Goal: Navigation & Orientation: Find specific page/section

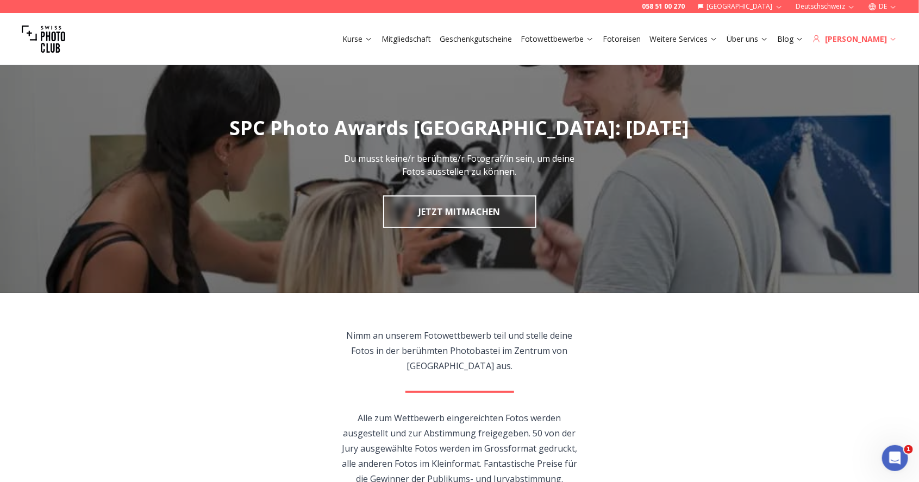
click at [894, 39] on icon at bounding box center [893, 39] width 8 height 8
click at [876, 39] on div "[PERSON_NAME]" at bounding box center [854, 39] width 85 height 11
click at [893, 37] on icon at bounding box center [893, 39] width 8 height 8
click at [893, 40] on icon at bounding box center [893, 39] width 5 height 3
click at [718, 37] on link "Weitere Services" at bounding box center [683, 39] width 68 height 11
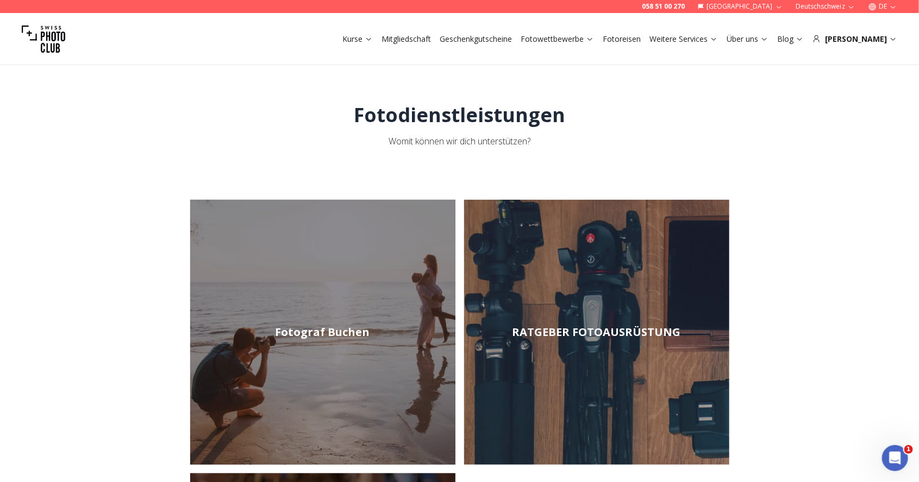
click at [431, 40] on link "Mitgliedschaft" at bounding box center [405, 39] width 49 height 11
click at [594, 40] on link "Fotowettbewerbe" at bounding box center [557, 39] width 73 height 11
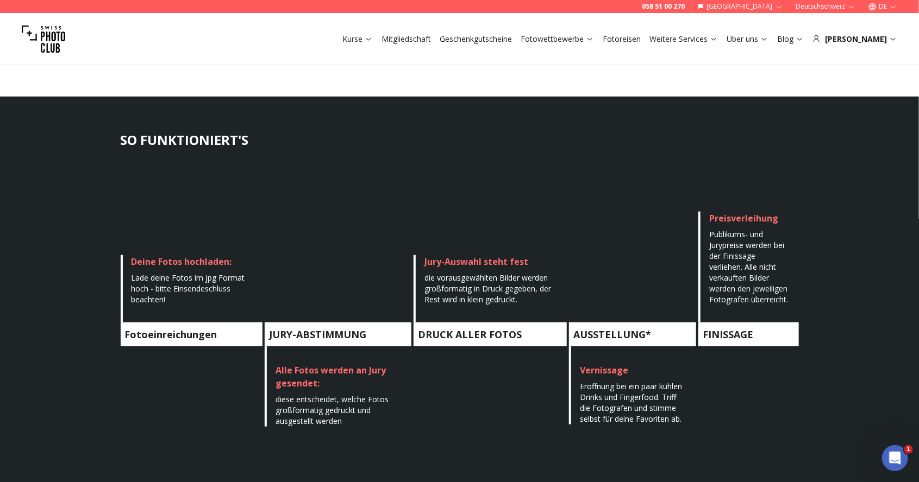
scroll to position [473, 0]
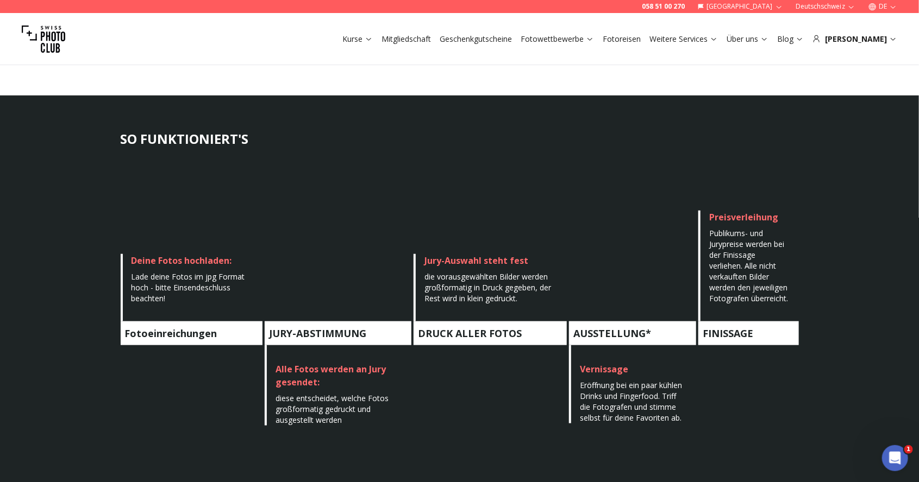
click at [753, 339] on h4 "FINISSAGE" at bounding box center [748, 334] width 100 height 24
click at [774, 296] on span "Publikums- und Jurypreise werden bei der Finissage verliehen. Alle nicht verkau…" at bounding box center [748, 266] width 79 height 76
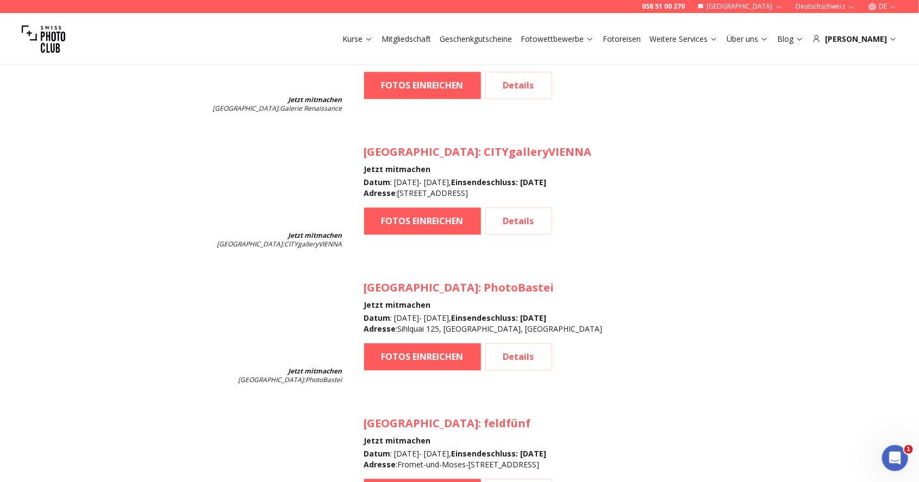
scroll to position [1106, 0]
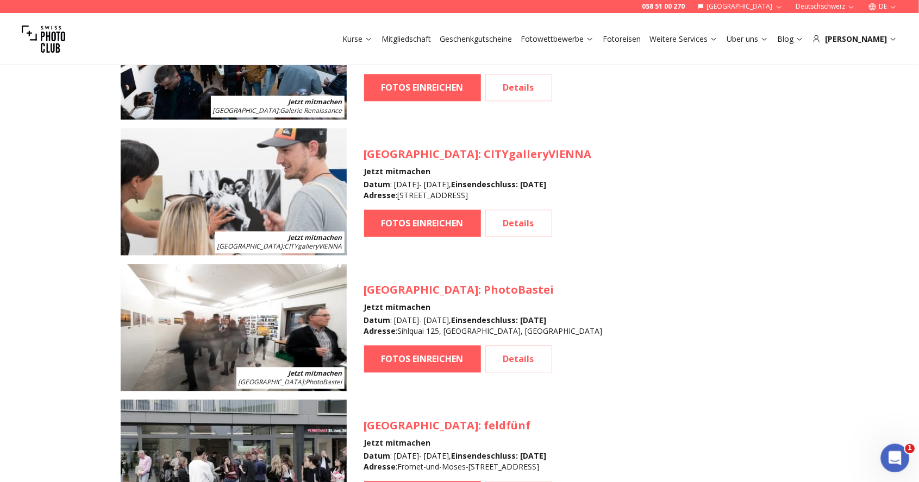
click at [896, 461] on icon "Intercom-Nachrichtendienst öffnen" at bounding box center [894, 457] width 18 height 18
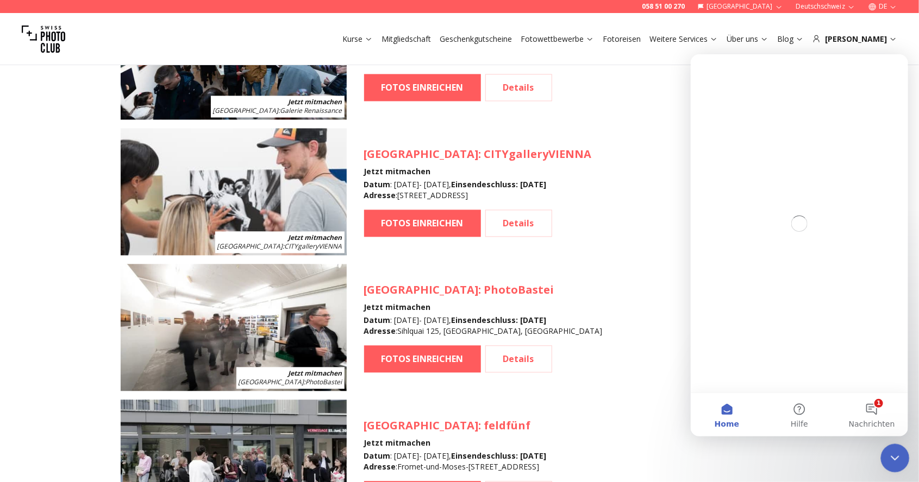
scroll to position [0, 0]
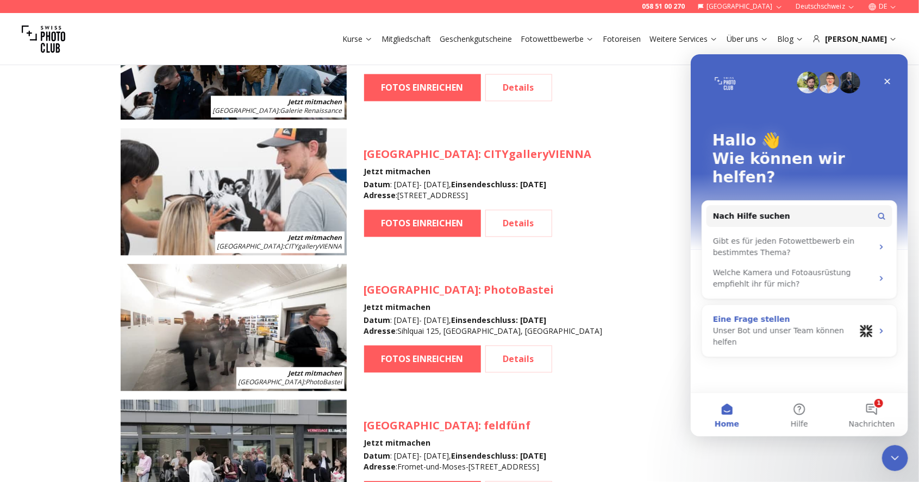
click at [744, 325] on div "Unser Bot und unser Team können helfen" at bounding box center [783, 336] width 142 height 23
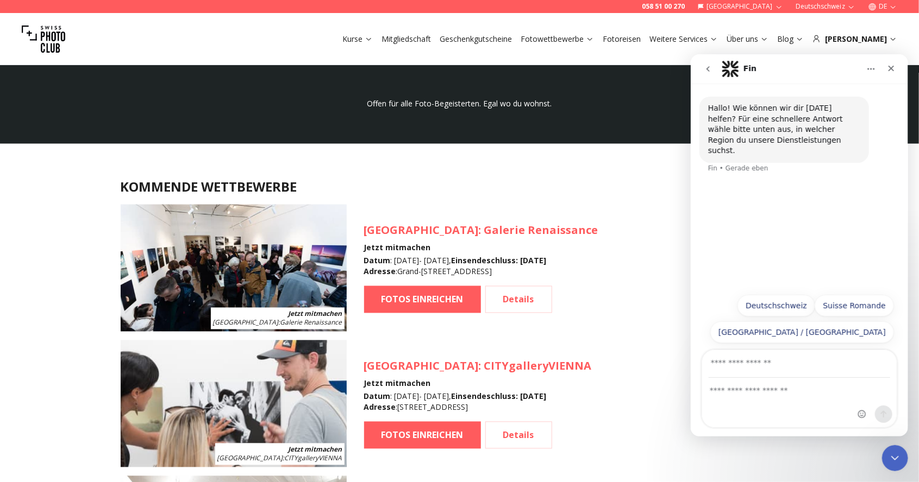
scroll to position [892, 0]
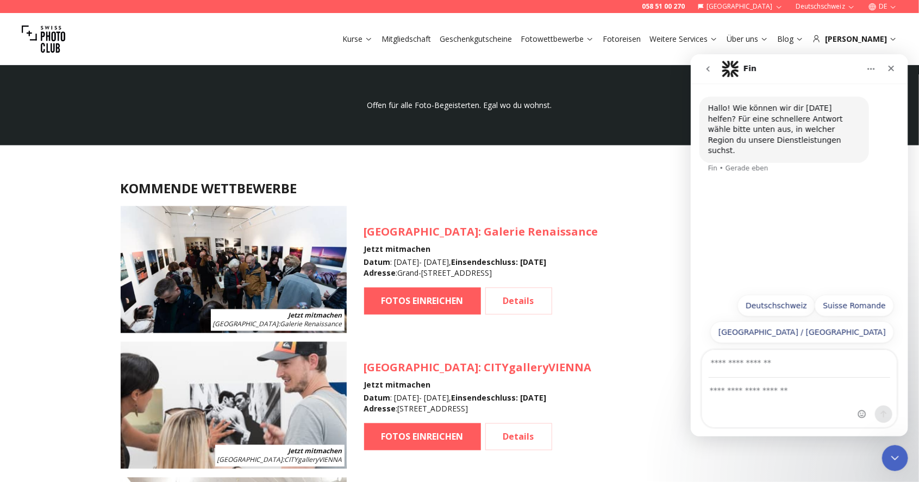
click at [594, 40] on link "Fotowettbewerbe" at bounding box center [557, 39] width 73 height 11
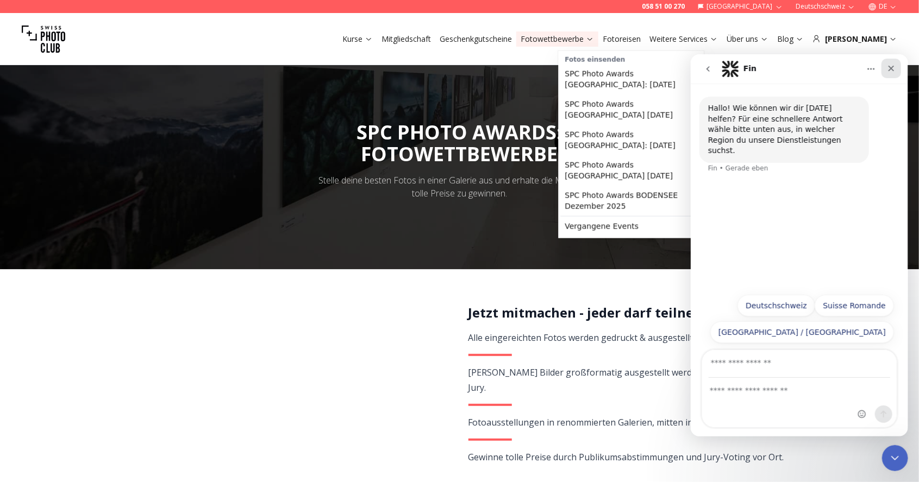
click at [898, 70] on div "Schließen" at bounding box center [891, 68] width 20 height 20
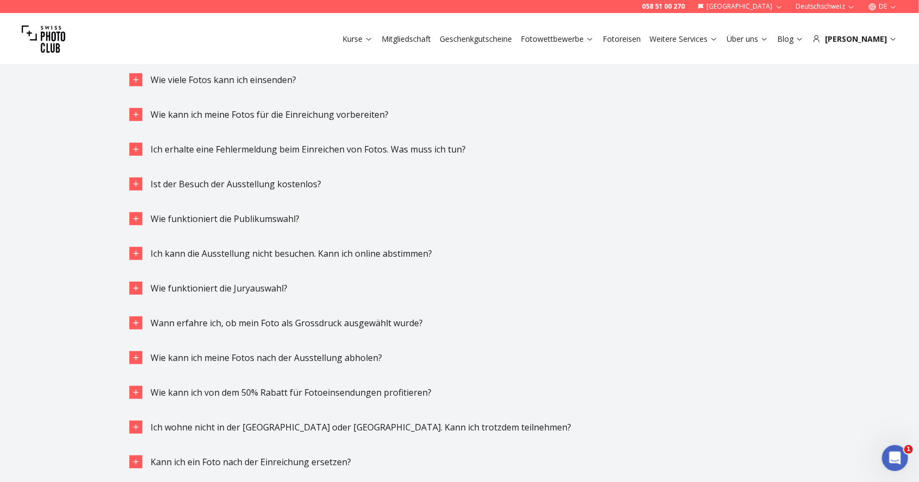
scroll to position [2396, 0]
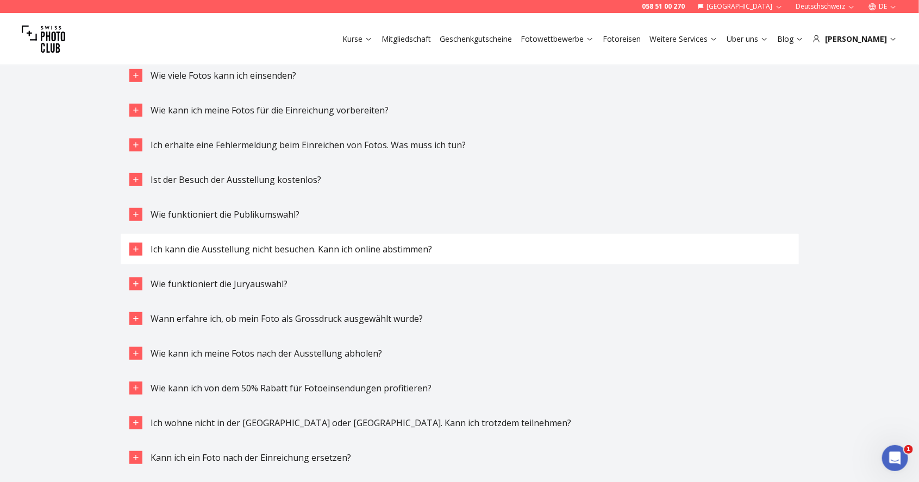
click at [136, 250] on icon "button" at bounding box center [135, 249] width 9 height 9
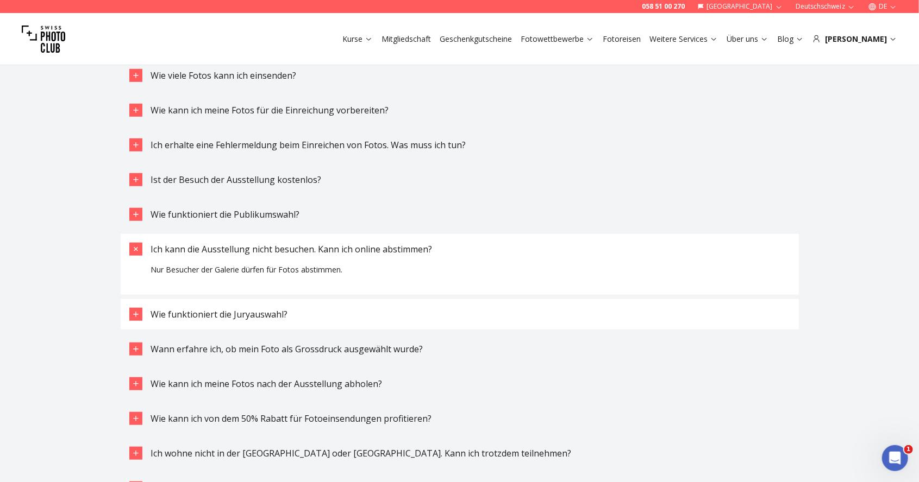
click at [133, 313] on icon "button" at bounding box center [135, 314] width 9 height 9
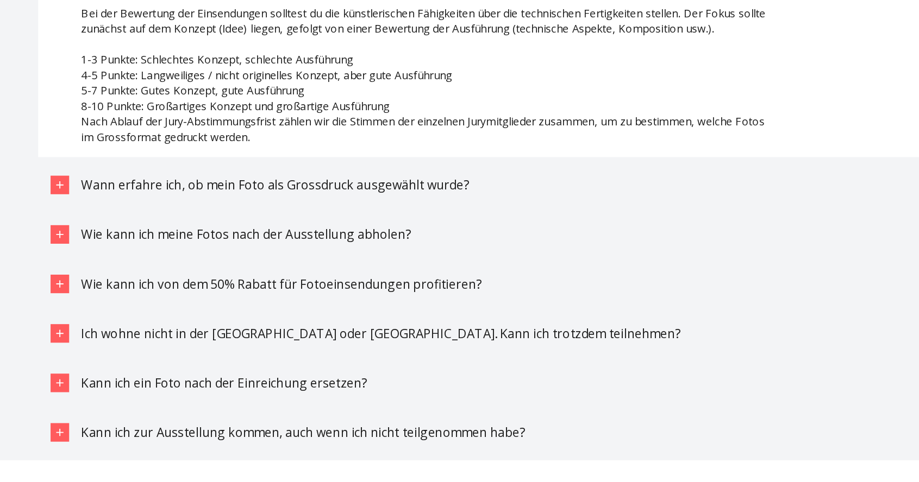
scroll to position [2617, 0]
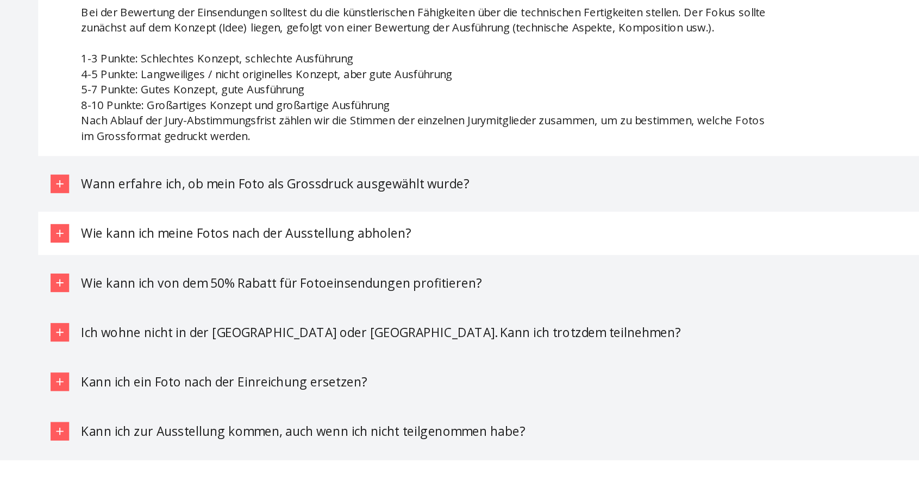
click at [136, 323] on icon "button" at bounding box center [135, 323] width 5 height 5
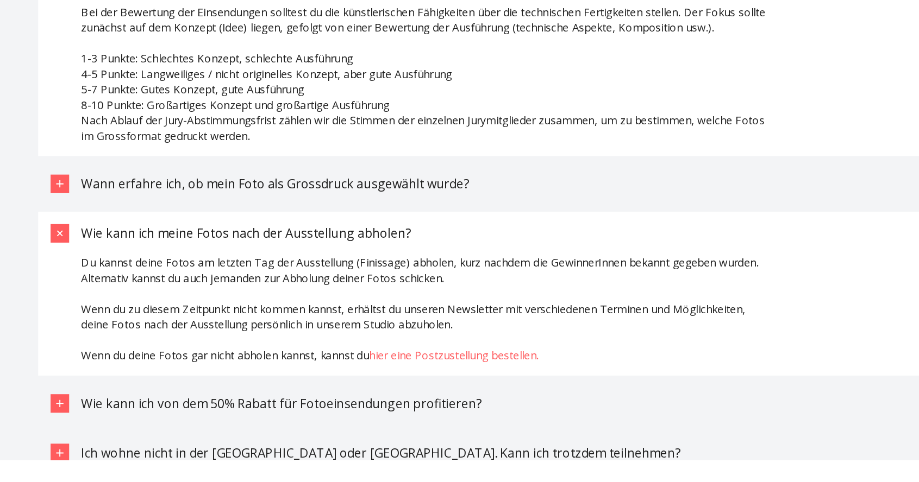
click at [462, 409] on link "hier eine Postzustellung bestellen." at bounding box center [412, 409] width 119 height 10
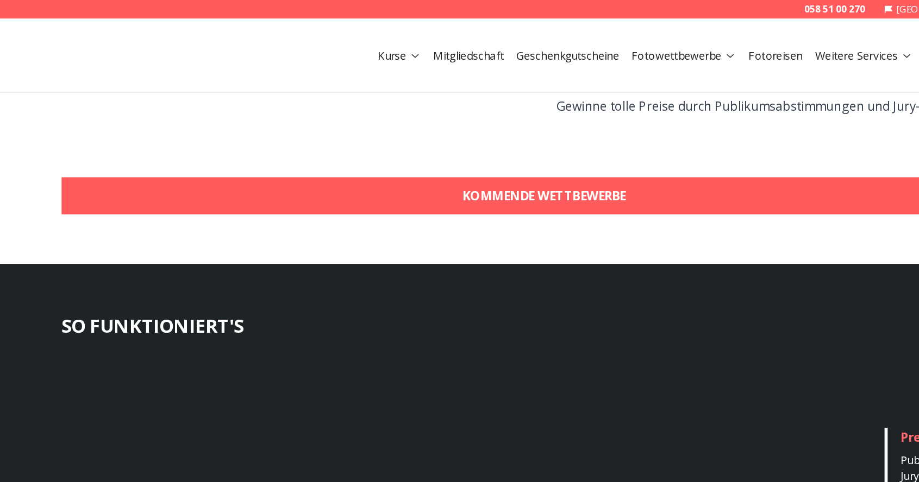
scroll to position [0, 0]
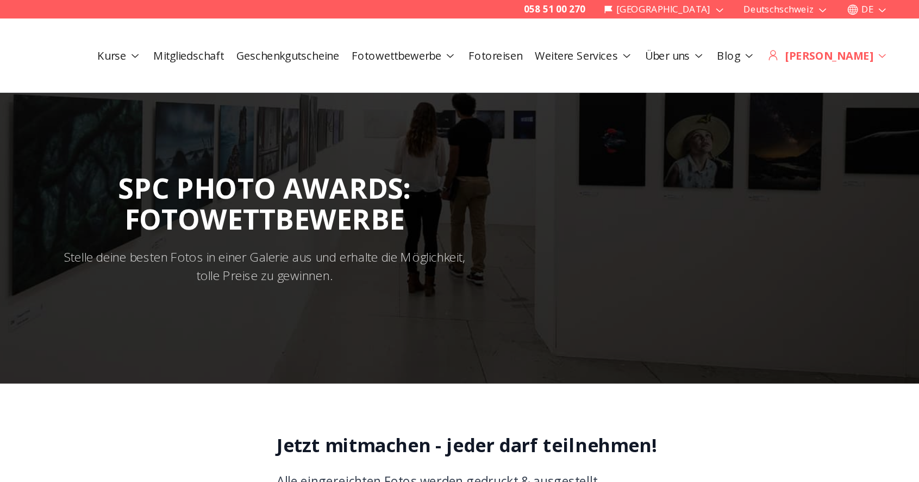
click at [880, 39] on div "[PERSON_NAME]" at bounding box center [854, 39] width 85 height 11
click at [895, 39] on icon at bounding box center [893, 39] width 5 height 3
click at [895, 38] on icon at bounding box center [893, 39] width 8 height 8
click at [875, 39] on div "[PERSON_NAME]" at bounding box center [854, 39] width 85 height 11
click at [869, 42] on div "[PERSON_NAME]" at bounding box center [854, 39] width 85 height 11
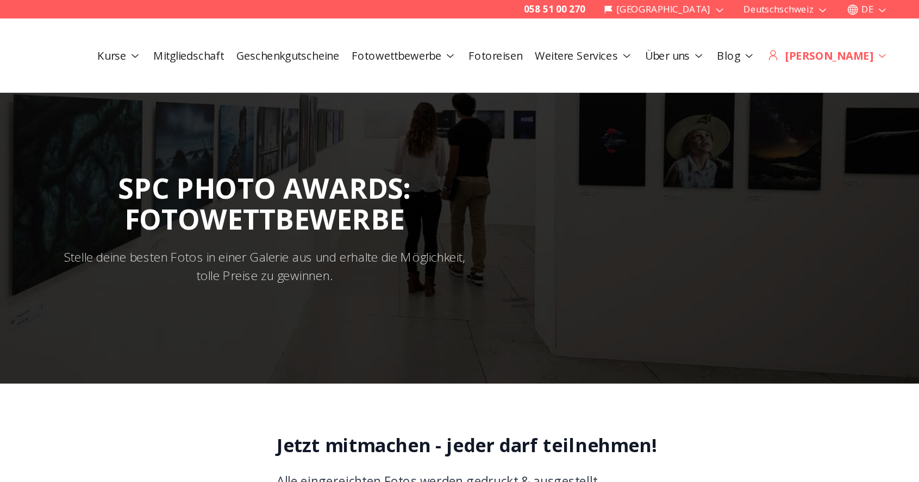
click at [872, 43] on div "[PERSON_NAME]" at bounding box center [854, 39] width 85 height 11
click at [804, 40] on link "Blog" at bounding box center [790, 39] width 27 height 11
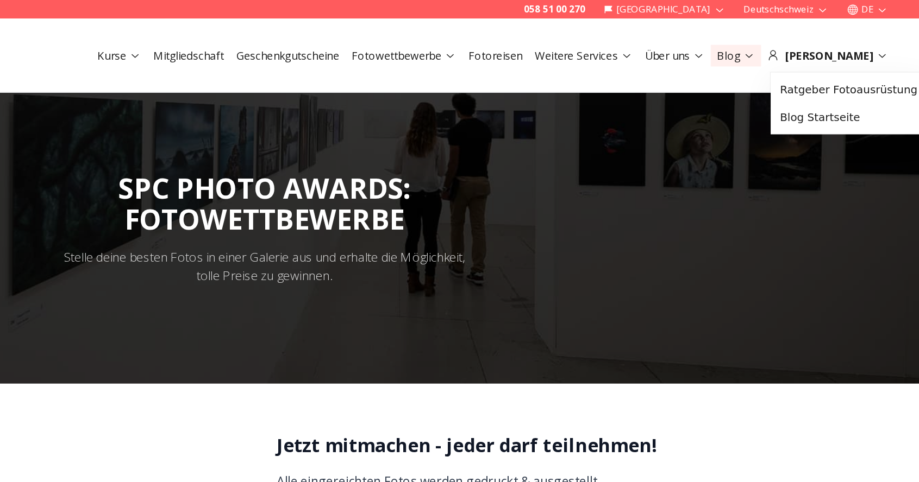
click at [768, 38] on link "Über uns" at bounding box center [747, 39] width 42 height 11
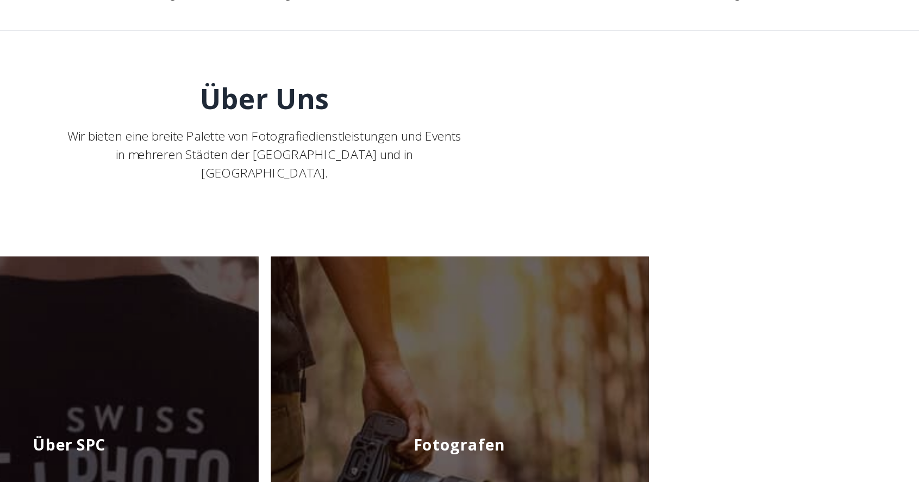
scroll to position [5, 0]
